Goal: Information Seeking & Learning: Learn about a topic

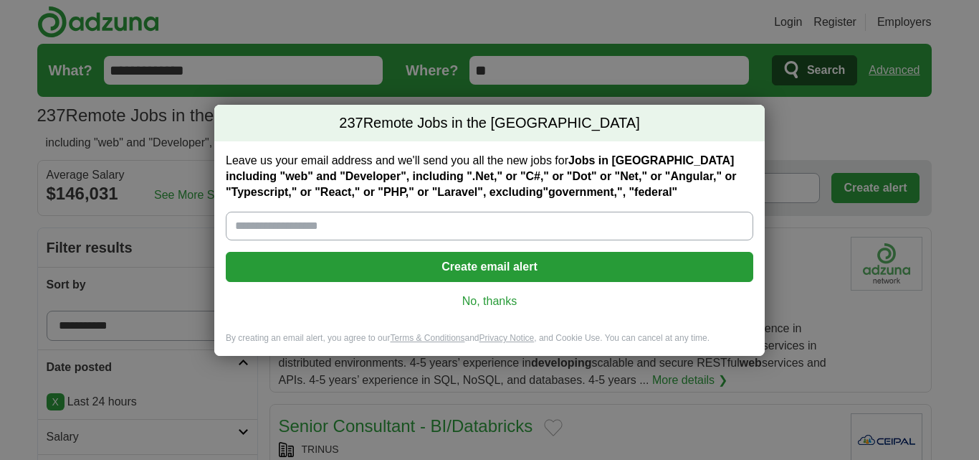
click at [488, 304] on link "No, thanks" at bounding box center [489, 301] width 505 height 16
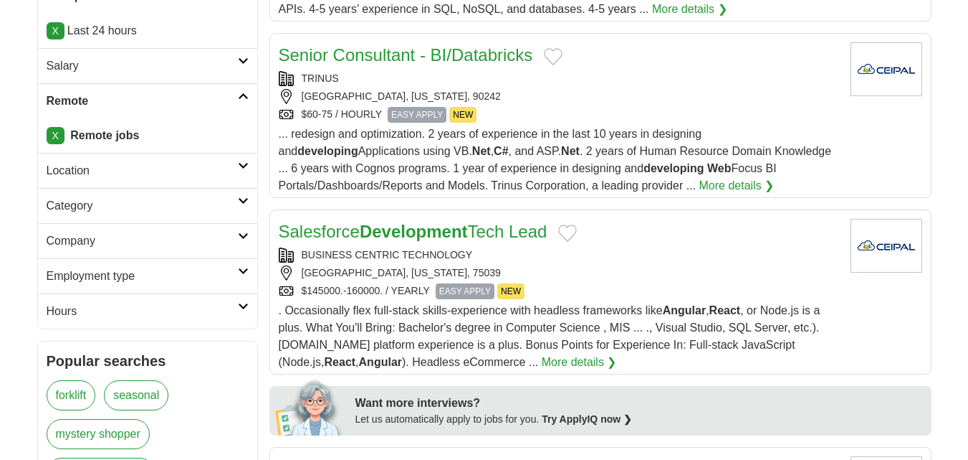
scroll to position [573, 0]
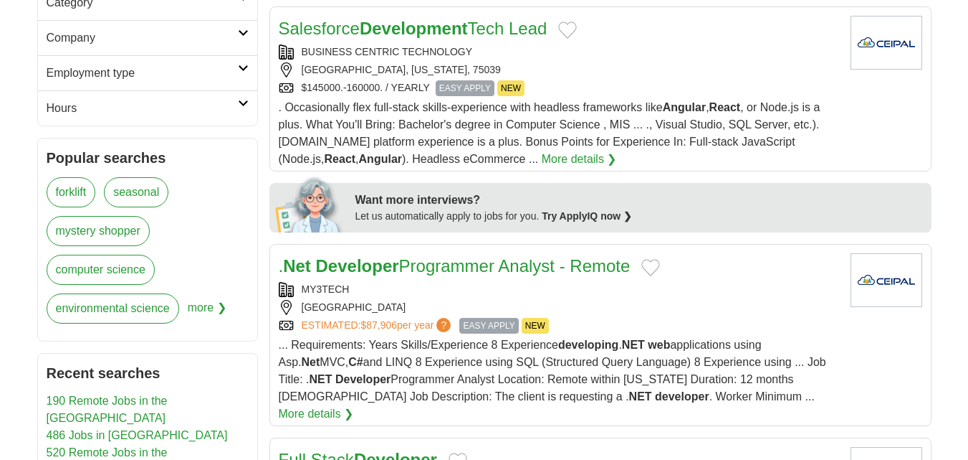
click at [561, 344] on span "... Requirements: Years Skills/Experience 8 Experience developing . NET web app…" at bounding box center [553, 370] width 548 height 64
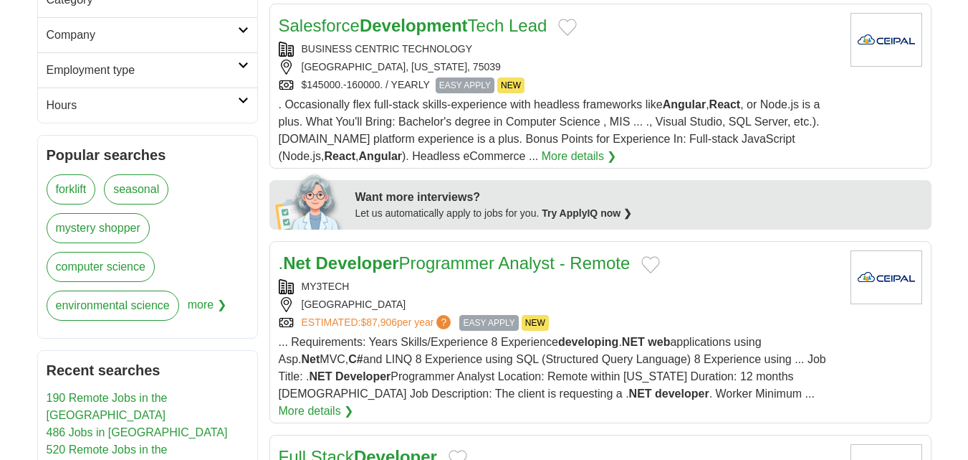
scroll to position [812, 0]
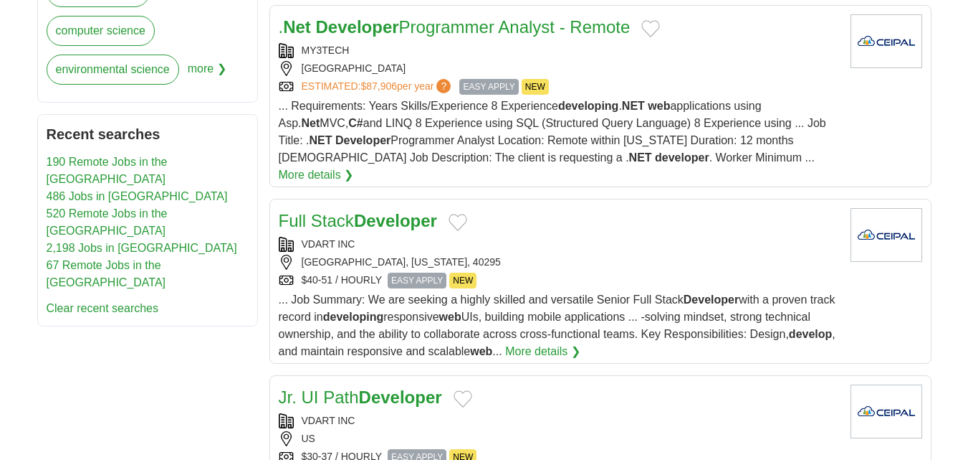
click at [640, 273] on div "Full Stack Developer VDART INC [GEOGRAPHIC_DATA], [US_STATE], 40295 $40-51 / HO…" at bounding box center [559, 284] width 561 height 152
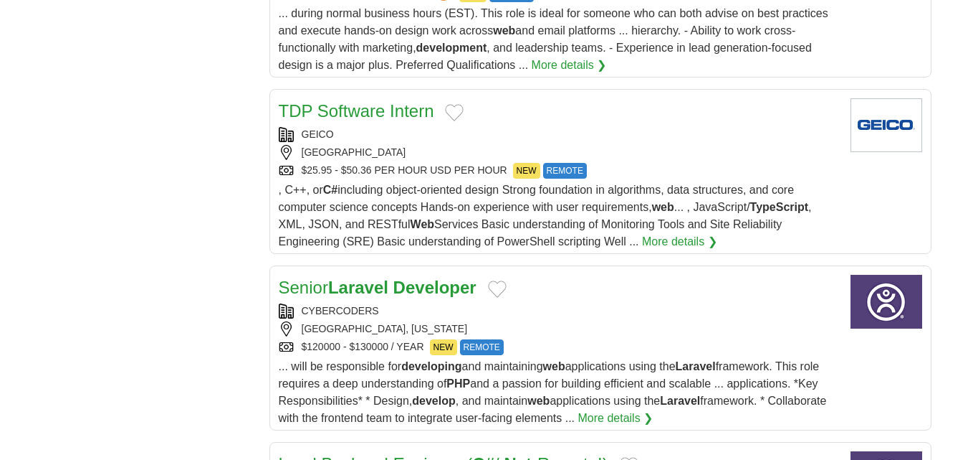
scroll to position [1625, 0]
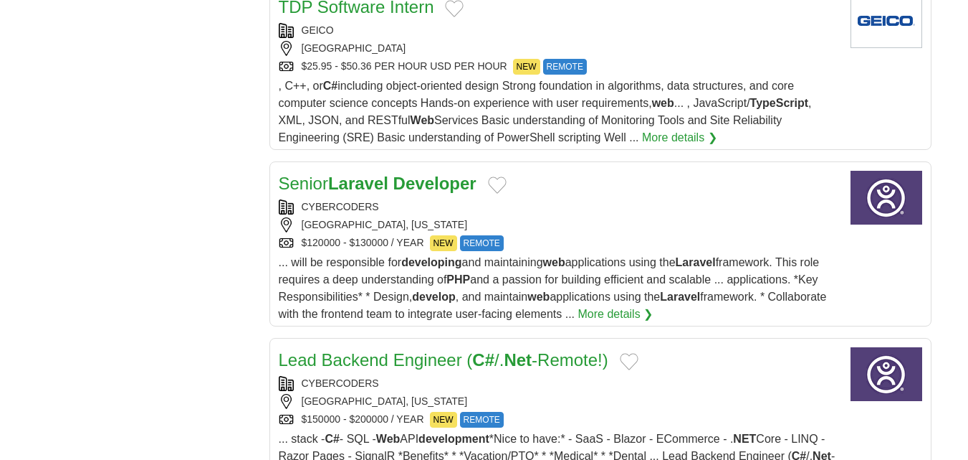
click at [641, 235] on div "$120000 - $130000 / YEAR NEW REMOTE" at bounding box center [559, 243] width 561 height 16
